Goal: Task Accomplishment & Management: Use online tool/utility

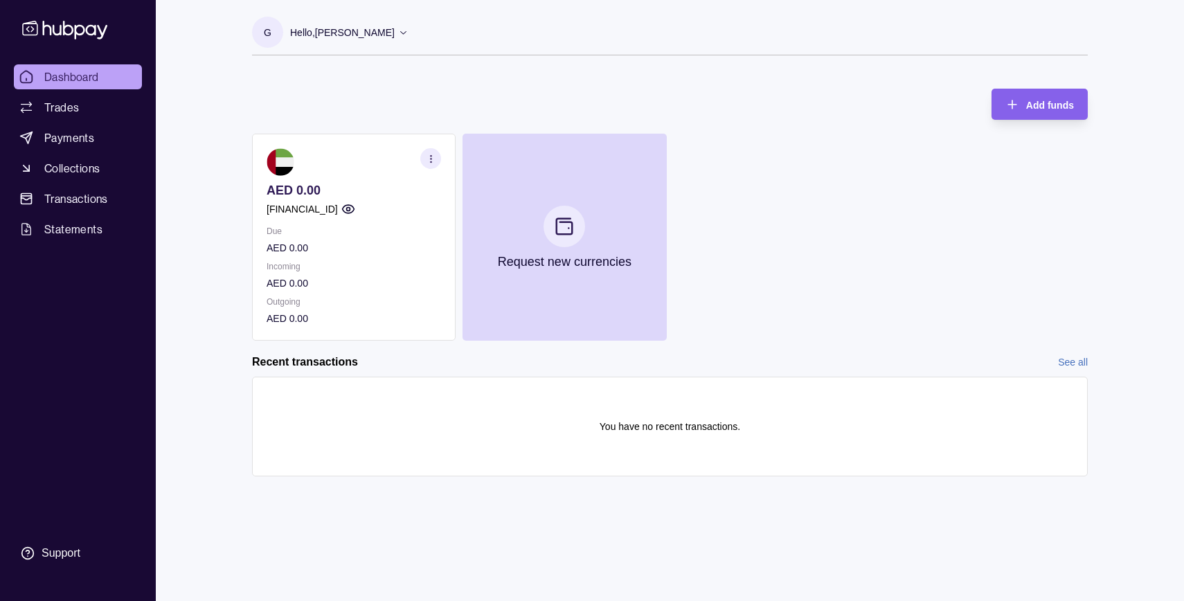
click at [322, 211] on p "[FINANCIAL_ID]" at bounding box center [302, 209] width 71 height 15
click at [431, 164] on section "button" at bounding box center [430, 158] width 21 height 21
click at [363, 285] on p "AED 0.00" at bounding box center [354, 283] width 175 height 15
click at [335, 286] on p "AED 0.00" at bounding box center [354, 283] width 175 height 15
click at [437, 153] on icon "button" at bounding box center [434, 155] width 14 height 14
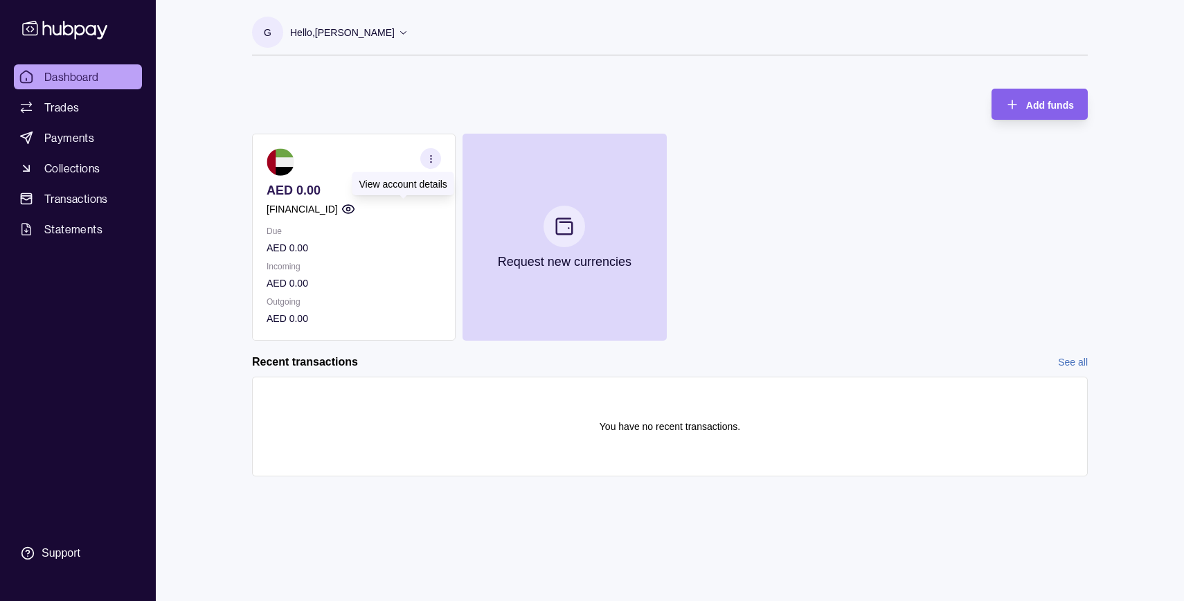
click at [350, 211] on circle "button" at bounding box center [347, 209] width 3 height 3
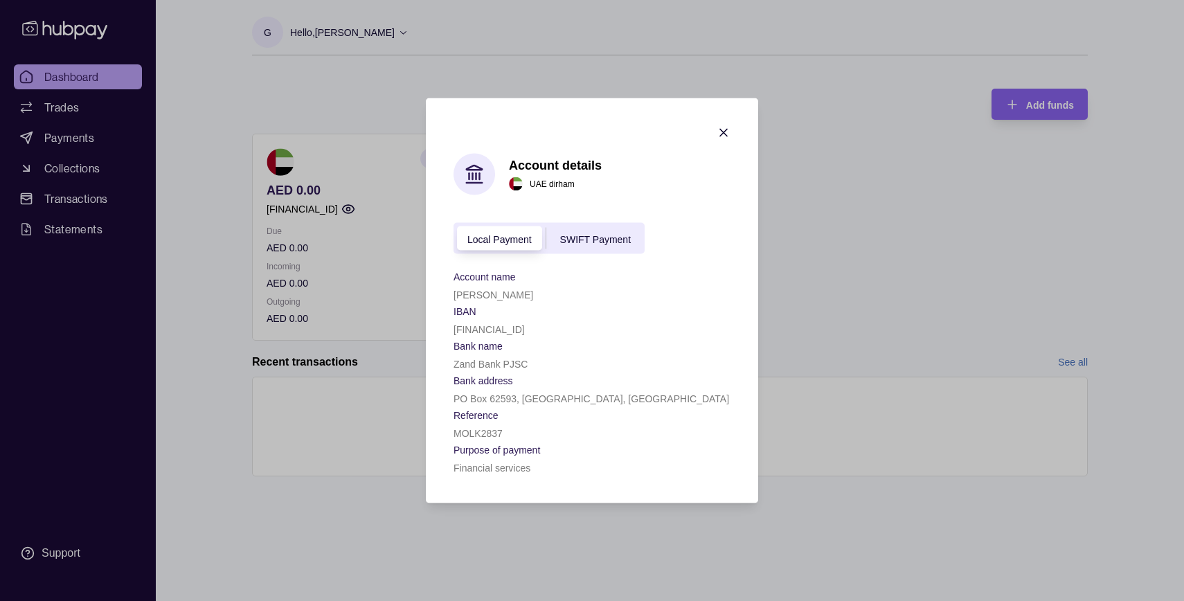
click at [486, 289] on p "[PERSON_NAME]" at bounding box center [494, 294] width 80 height 11
click at [508, 360] on p "Zand Bank PJSC" at bounding box center [491, 364] width 74 height 11
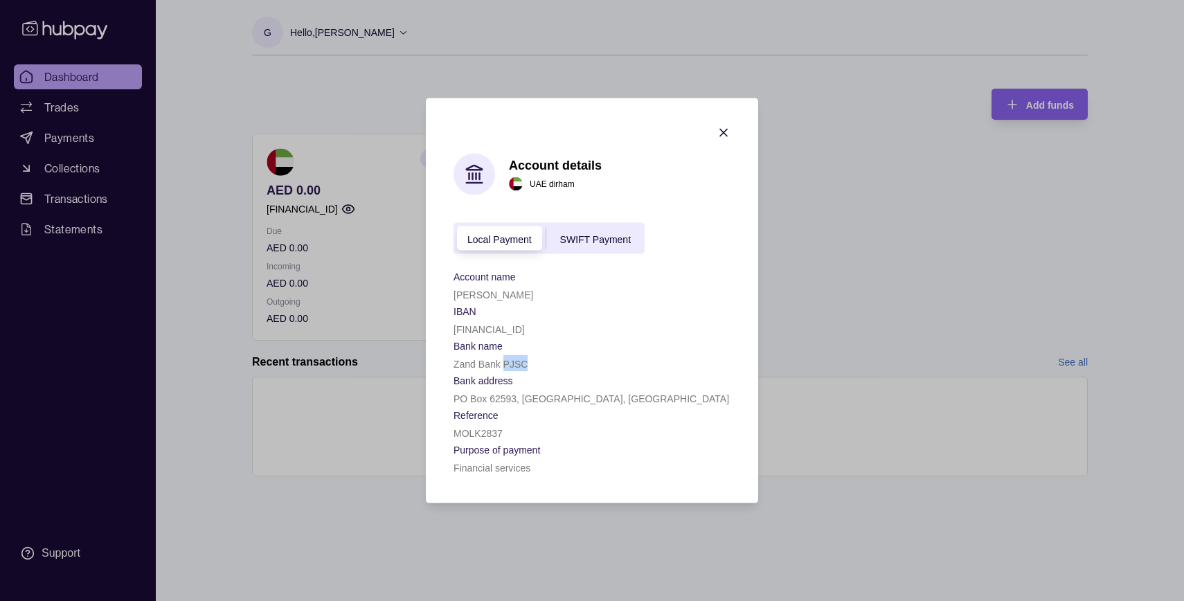
click at [508, 360] on p "Zand Bank PJSC" at bounding box center [491, 364] width 74 height 11
click at [543, 402] on p "PO Box 62593, [GEOGRAPHIC_DATA], [GEOGRAPHIC_DATA]" at bounding box center [592, 398] width 276 height 11
click at [494, 452] on p "Purpose of payment" at bounding box center [497, 450] width 87 height 11
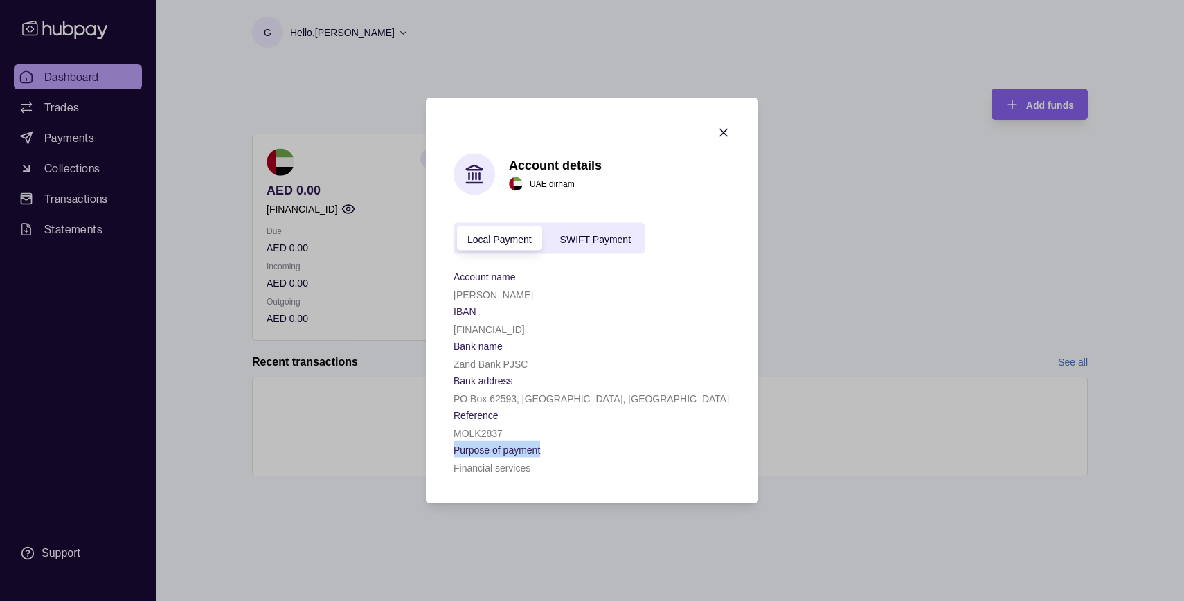
click at [472, 336] on div "[FINANCIAL_ID]" at bounding box center [592, 329] width 277 height 17
click at [594, 240] on span "SWIFT Payment" at bounding box center [595, 238] width 71 height 11
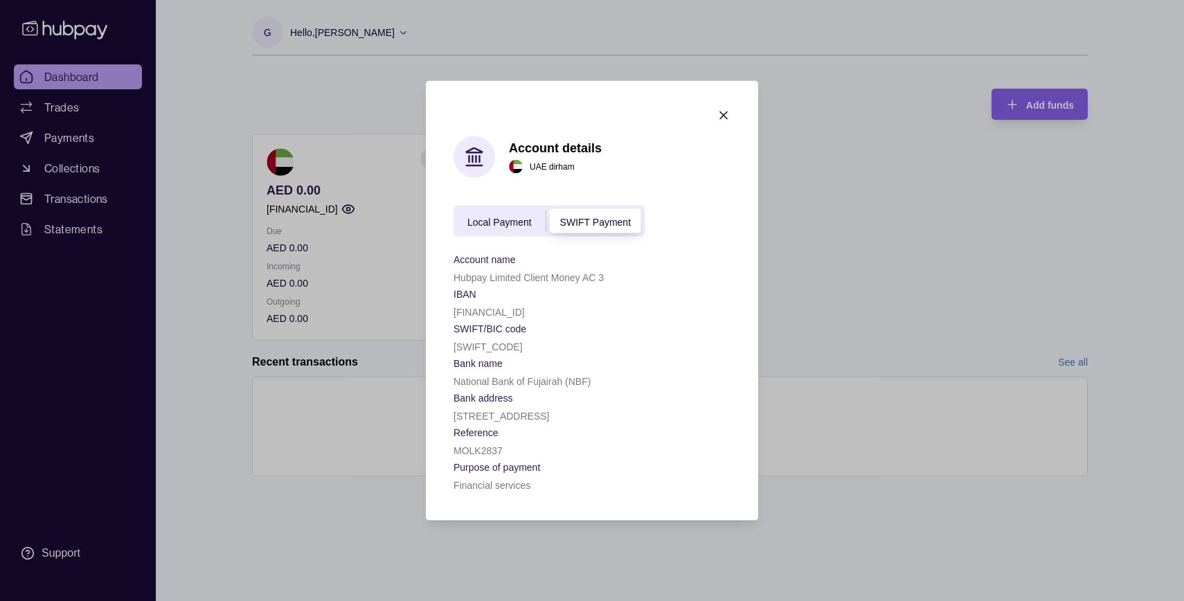
click at [472, 225] on span "Local Payment" at bounding box center [499, 221] width 64 height 11
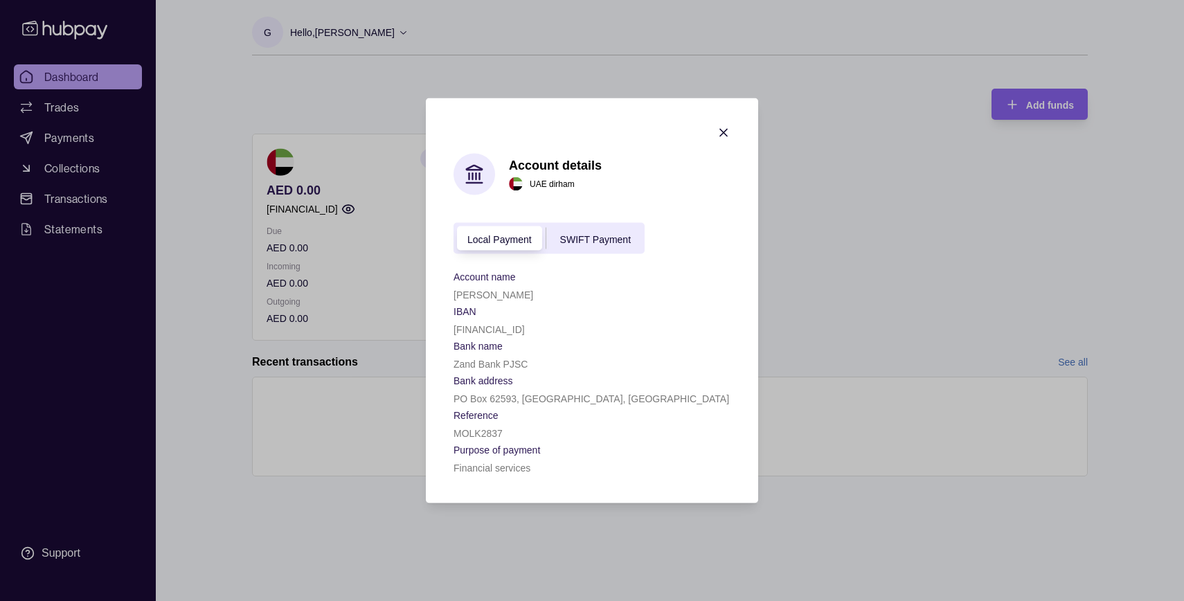
click at [592, 234] on span "SWIFT Payment" at bounding box center [595, 238] width 71 height 11
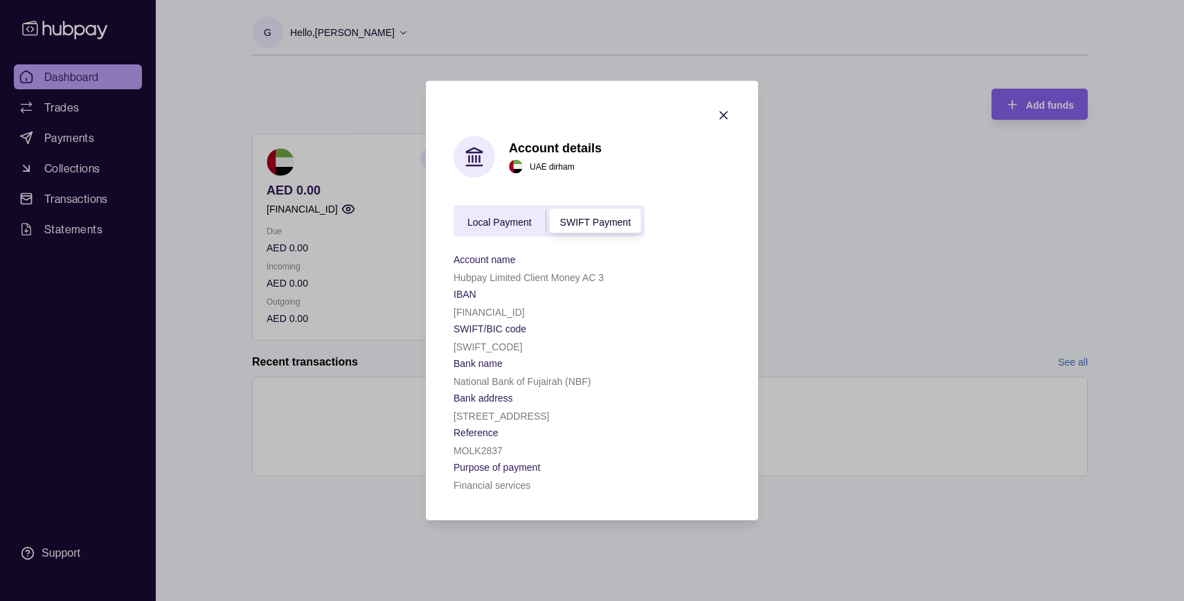
click at [483, 221] on span "Local Payment" at bounding box center [499, 221] width 64 height 11
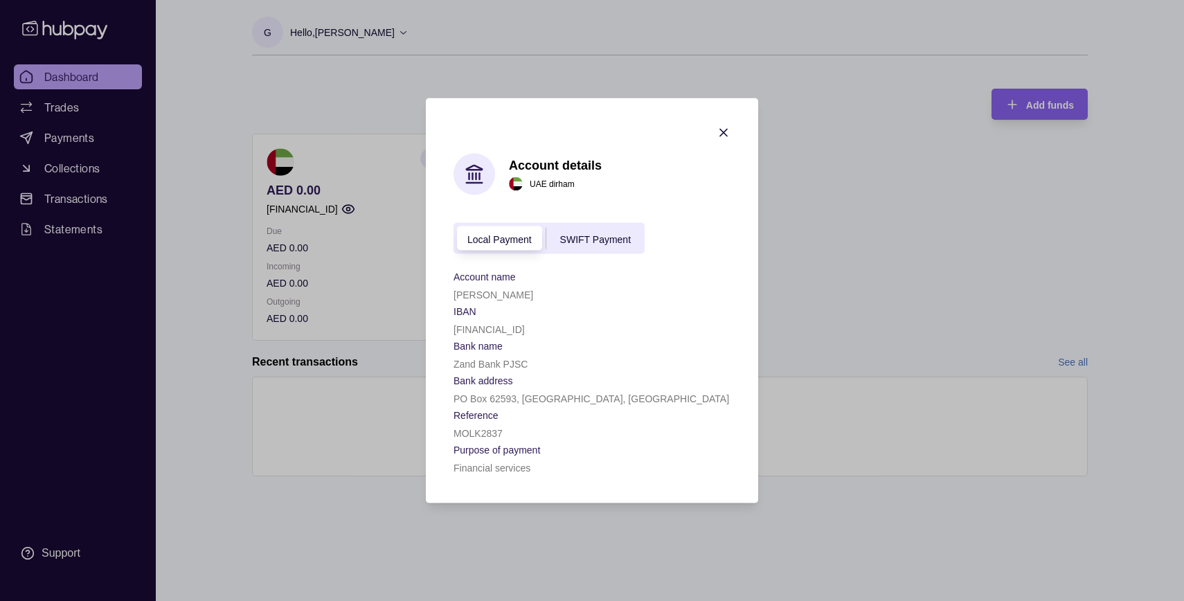
click at [722, 133] on icon "button" at bounding box center [723, 133] width 7 height 7
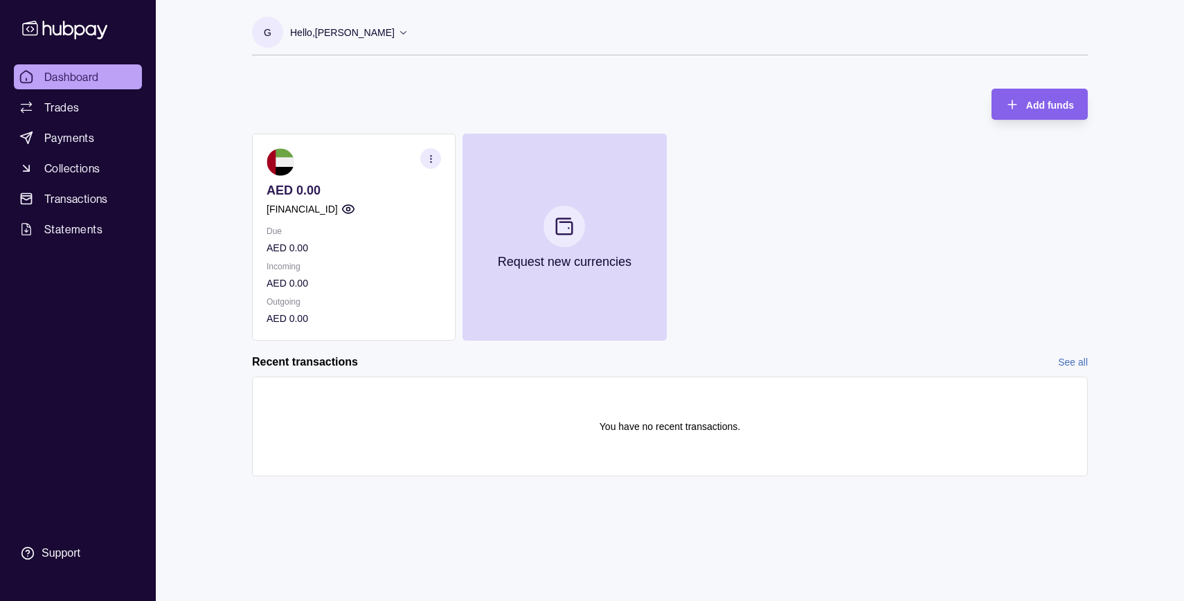
click at [327, 215] on p "[FINANCIAL_ID]" at bounding box center [302, 209] width 71 height 15
